Goal: Check status

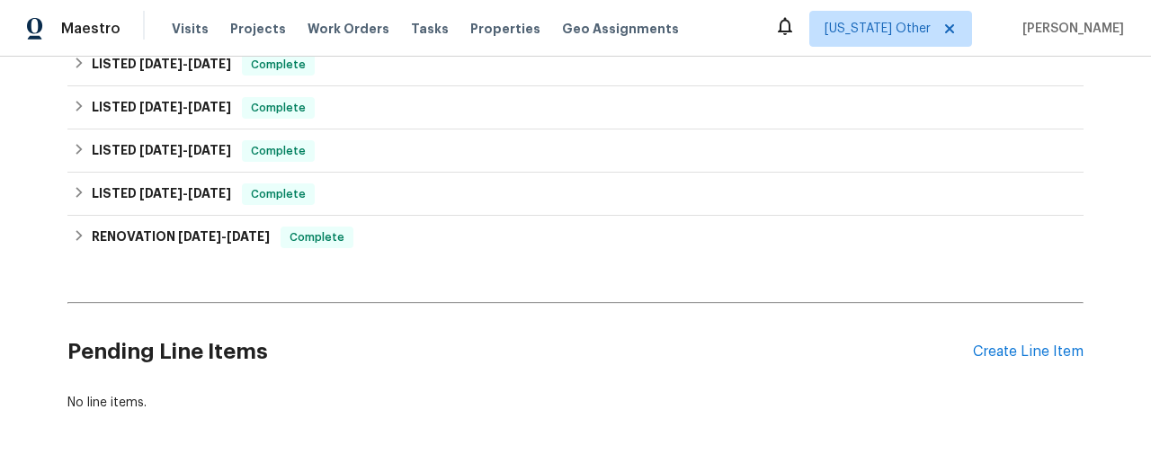
scroll to position [410, 0]
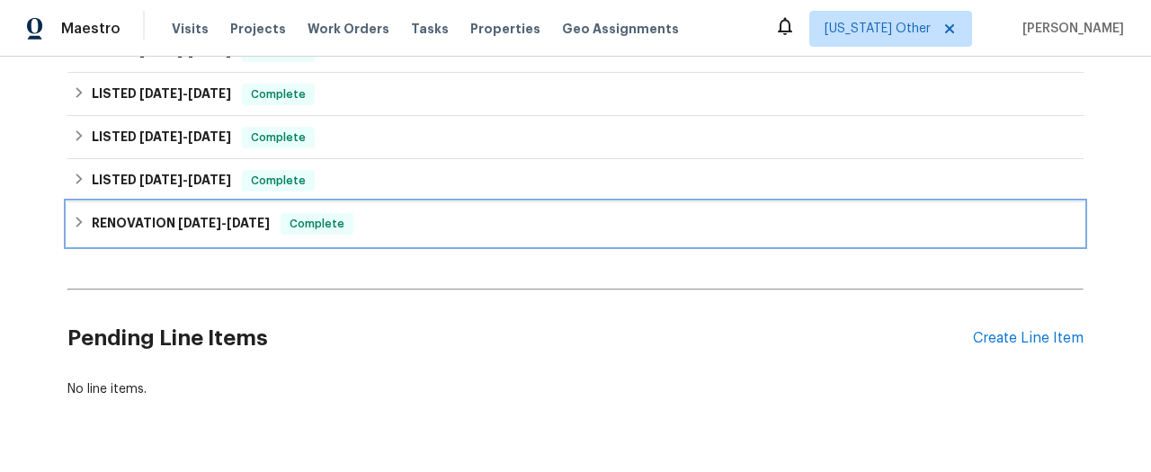
drag, startPoint x: 200, startPoint y: 231, endPoint x: 369, endPoint y: 234, distance: 169.0
click at [200, 231] on h6 "RENOVATION [DATE] - [DATE]" at bounding box center [181, 224] width 178 height 22
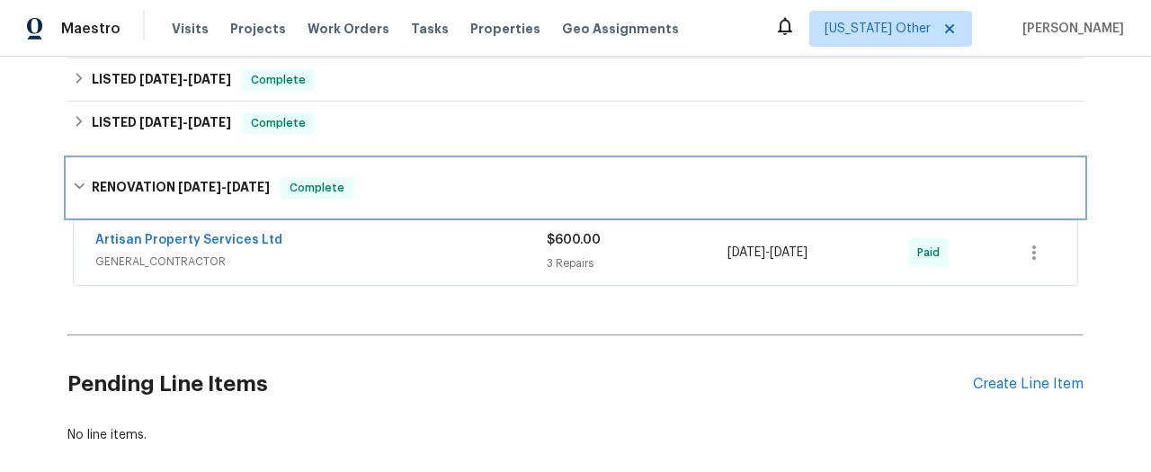
scroll to position [476, 0]
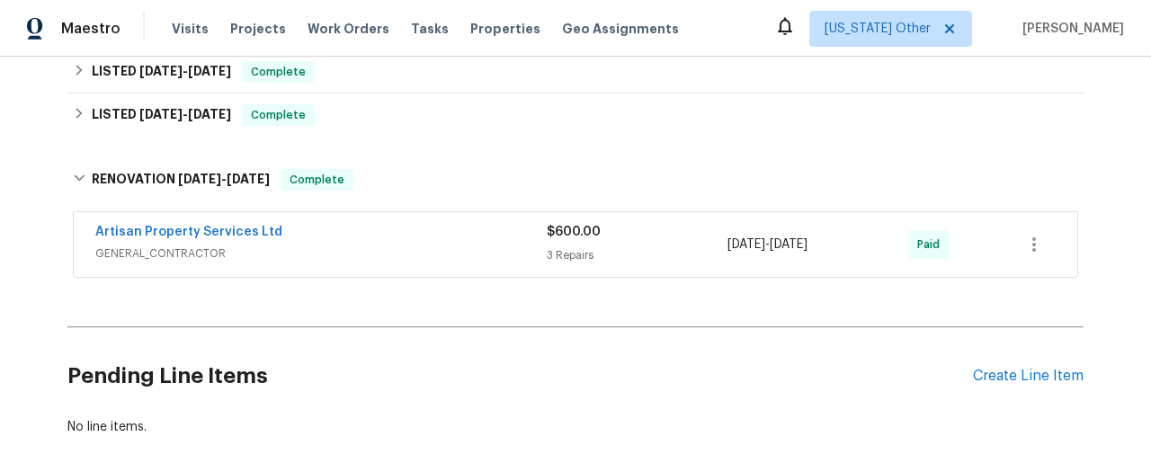
drag, startPoint x: 180, startPoint y: 252, endPoint x: 279, endPoint y: 241, distance: 99.5
click at [180, 252] on span "GENERAL_CONTRACTOR" at bounding box center [320, 254] width 451 height 18
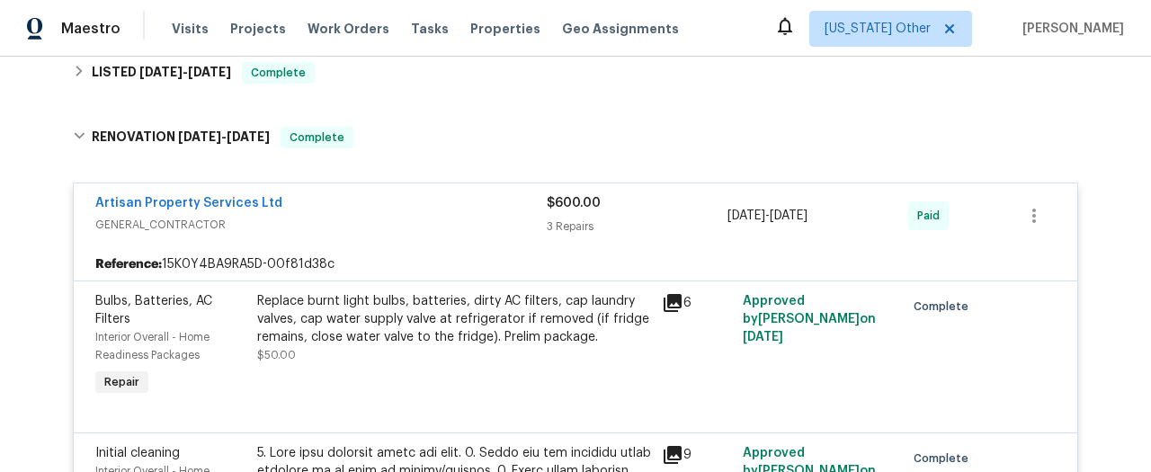
scroll to position [444, 0]
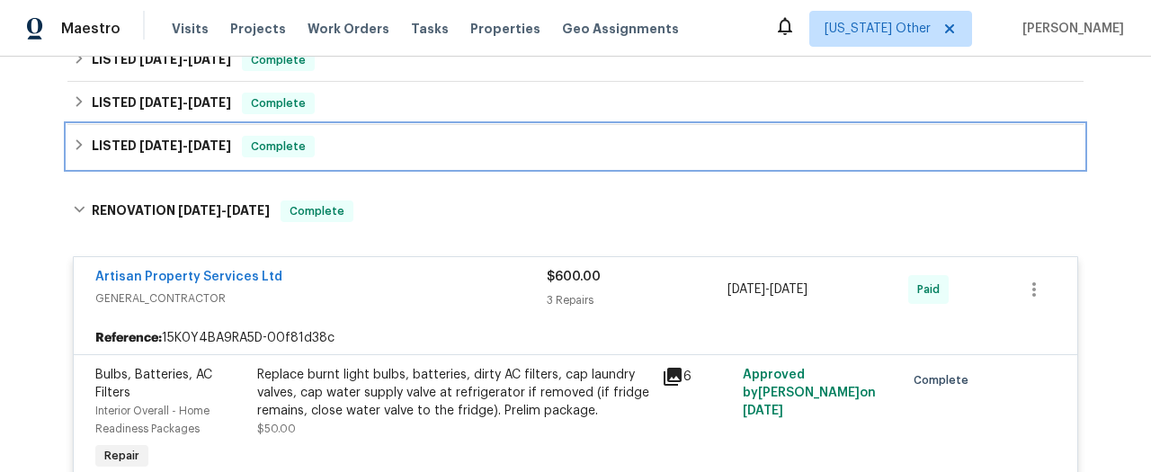
click at [130, 147] on h6 "LISTED [DATE] - [DATE]" at bounding box center [161, 147] width 139 height 22
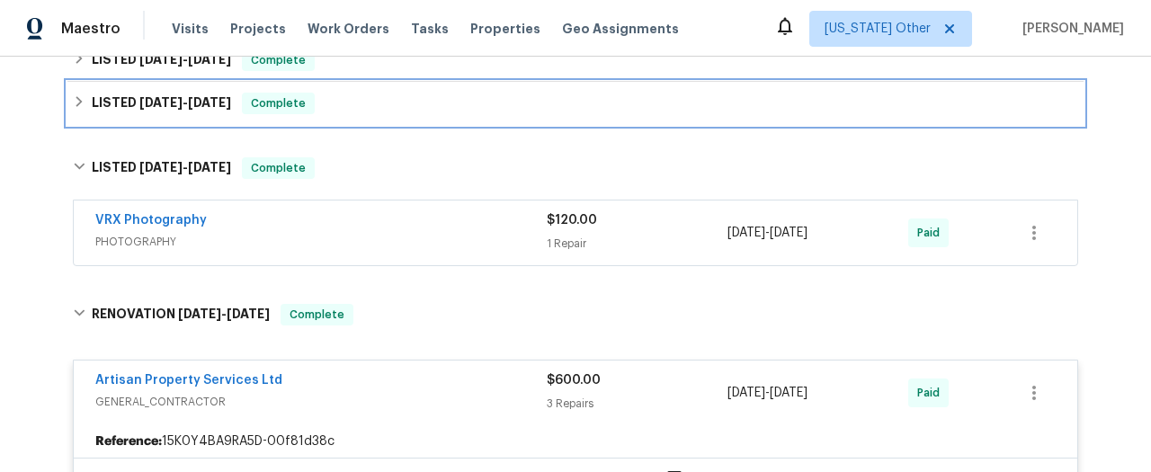
drag, startPoint x: 154, startPoint y: 103, endPoint x: 152, endPoint y: 114, distance: 10.9
click at [154, 103] on span "[DATE]" at bounding box center [160, 102] width 43 height 13
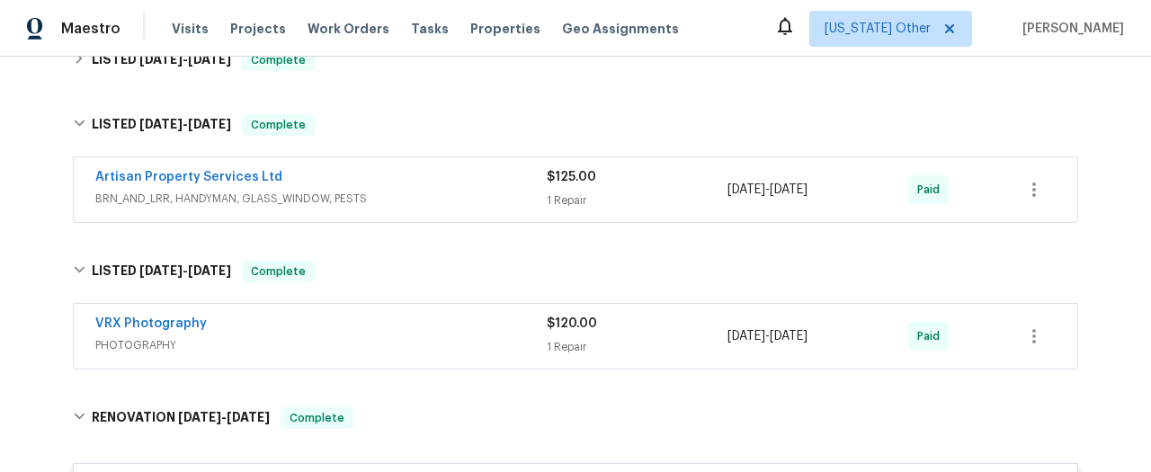
click at [137, 199] on span "BRN_AND_LRR, HANDYMAN, GLASS_WINDOW, PESTS" at bounding box center [320, 199] width 451 height 18
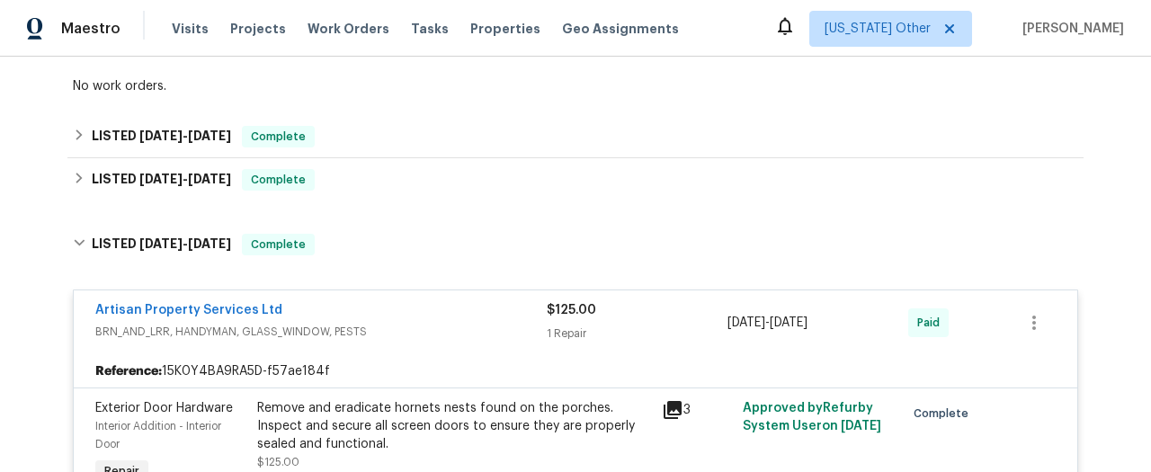
scroll to position [131, 0]
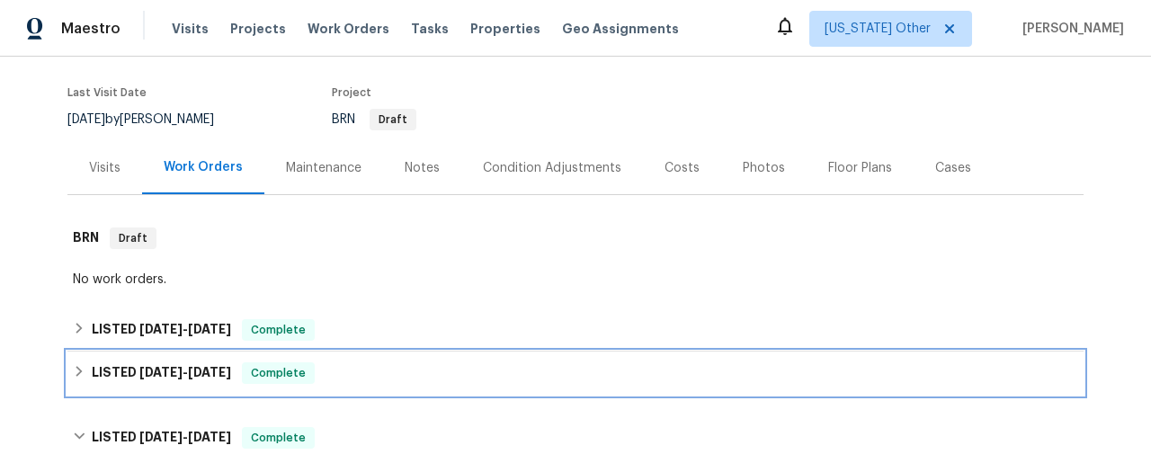
drag, startPoint x: 154, startPoint y: 360, endPoint x: 191, endPoint y: 334, distance: 45.9
click at [160, 358] on div "LISTED [DATE] - [DATE] Complete" at bounding box center [575, 372] width 1016 height 43
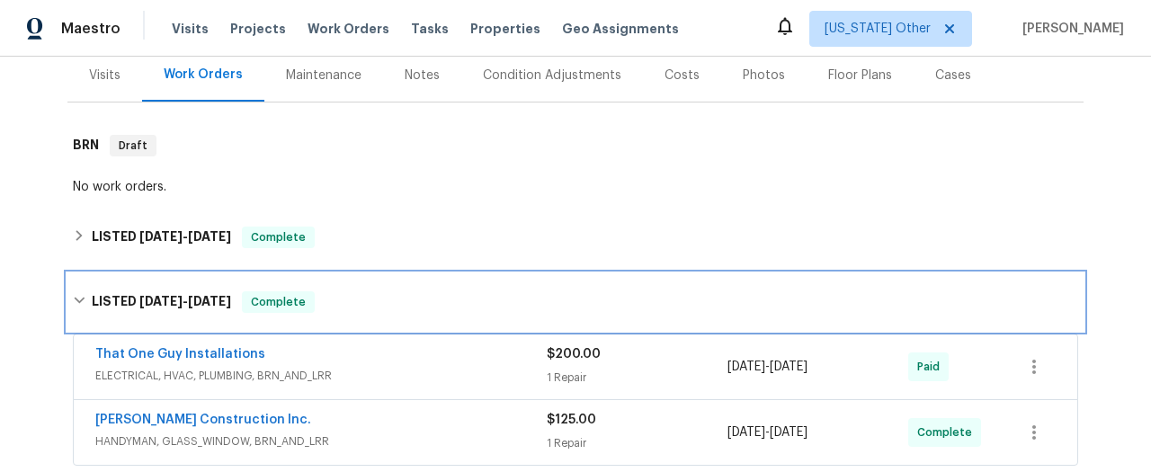
scroll to position [307, 0]
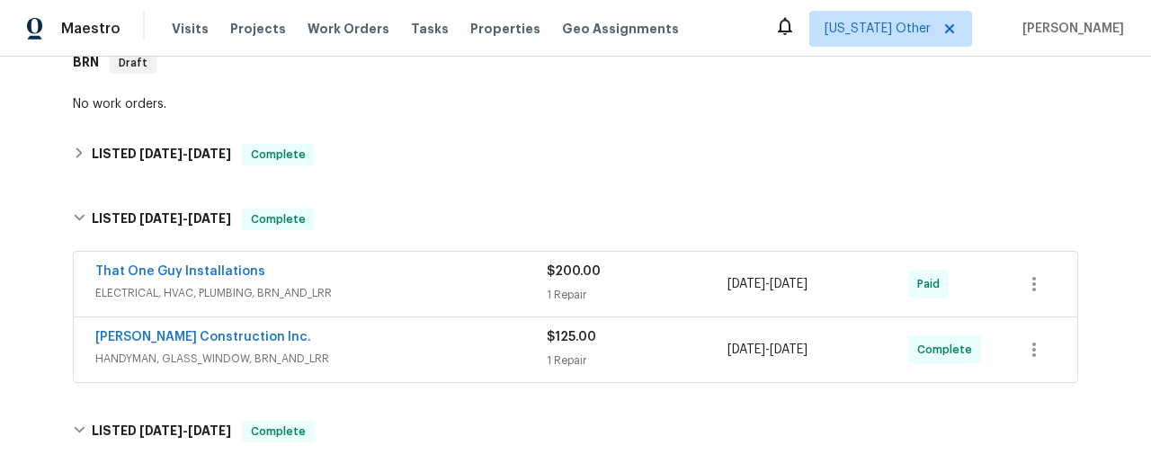
click at [258, 290] on span "ELECTRICAL, HVAC, PLUMBING, BRN_AND_LRR" at bounding box center [320, 293] width 451 height 18
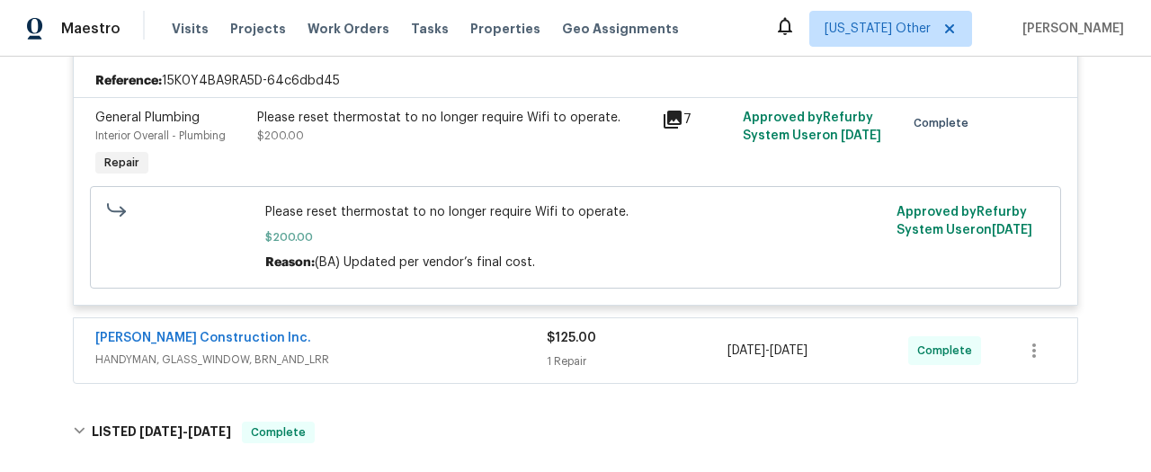
scroll to position [618, 0]
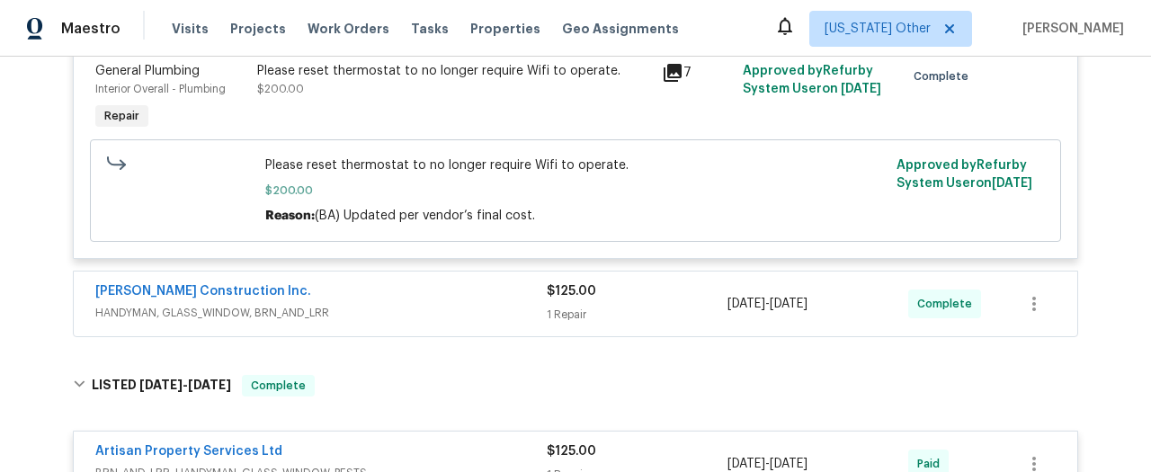
click at [198, 299] on div "[PERSON_NAME] Construction Inc." at bounding box center [320, 293] width 451 height 22
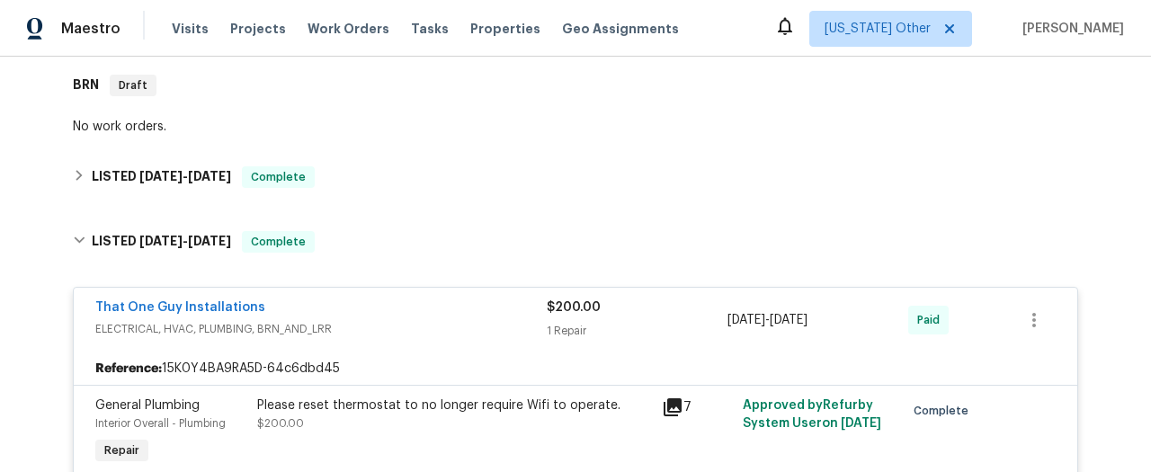
scroll to position [164, 0]
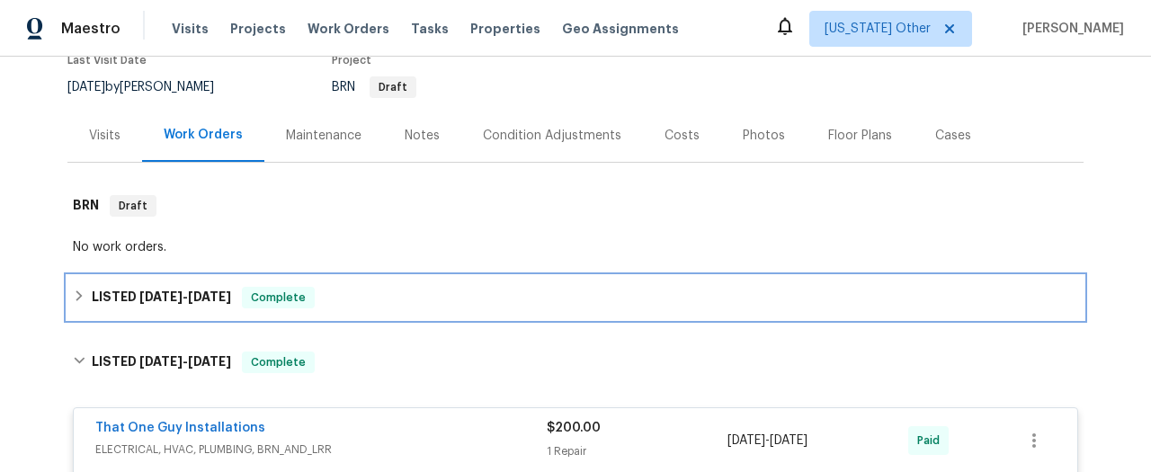
drag, startPoint x: 178, startPoint y: 290, endPoint x: 310, endPoint y: 269, distance: 133.9
click at [178, 290] on span "[DATE] - [DATE]" at bounding box center [185, 296] width 92 height 13
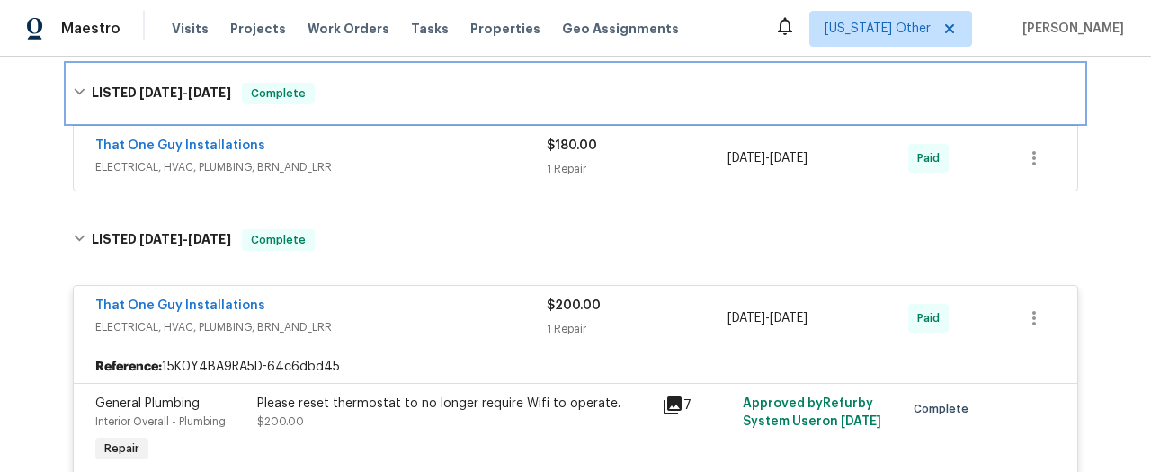
scroll to position [388, 0]
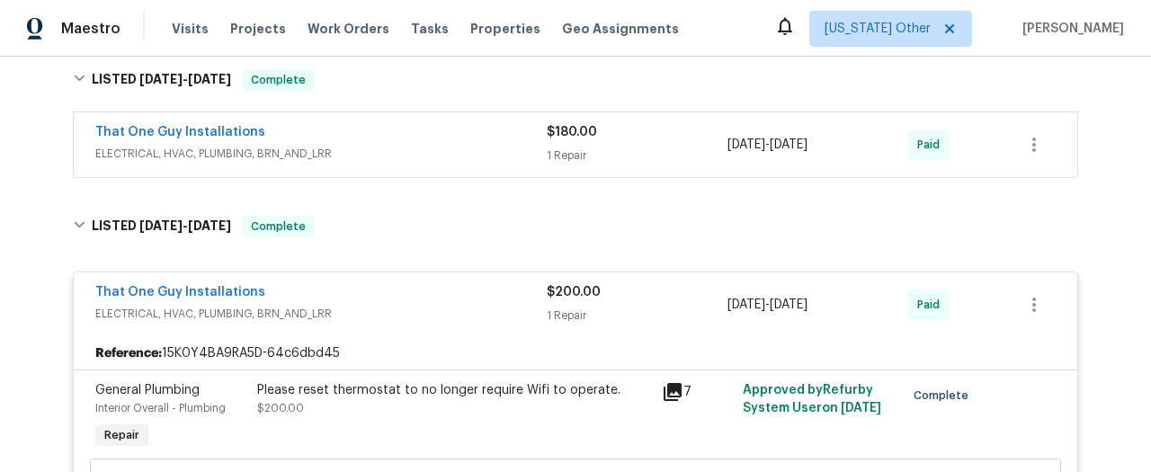
click at [281, 156] on span "ELECTRICAL, HVAC, PLUMBING, BRN_AND_LRR" at bounding box center [320, 154] width 451 height 18
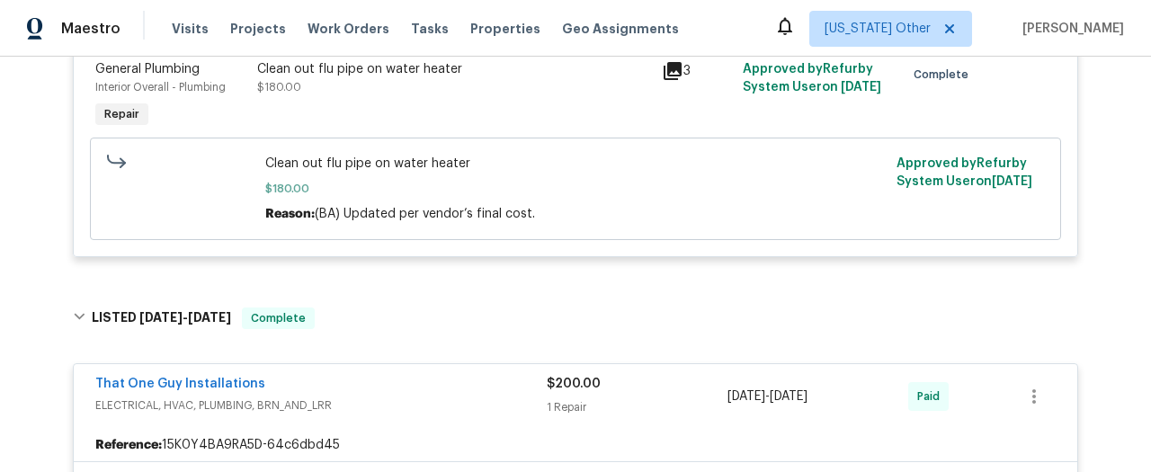
scroll to position [0, 0]
